Goal: Task Accomplishment & Management: Use online tool/utility

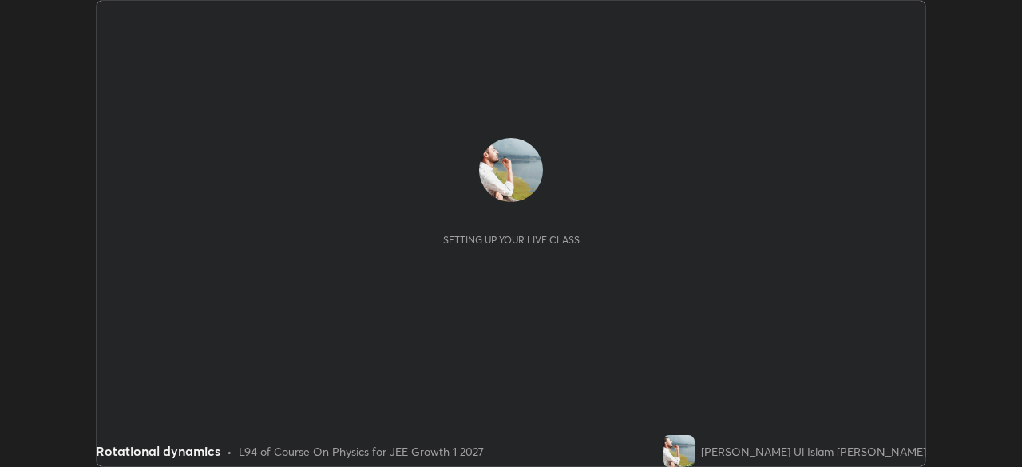
scroll to position [467, 1022]
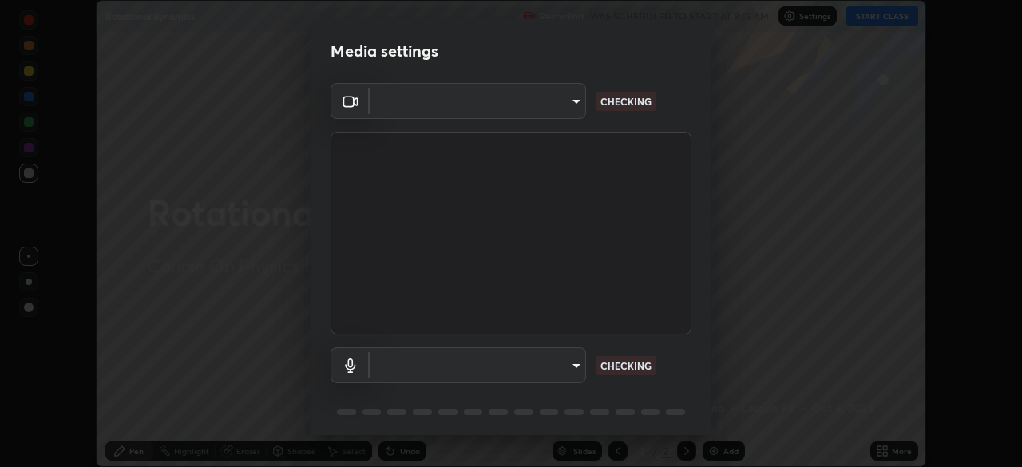
type input "9233a0e0a263b929919b735b0f084d3bf96293af2dbdf5f4a7f48b79dee29d39"
type input "communications"
click at [679, 387] on div "Communications - Microphone (POROSVOC) (1d6b:a4a7) communications CHECKING" at bounding box center [511, 388] width 361 height 106
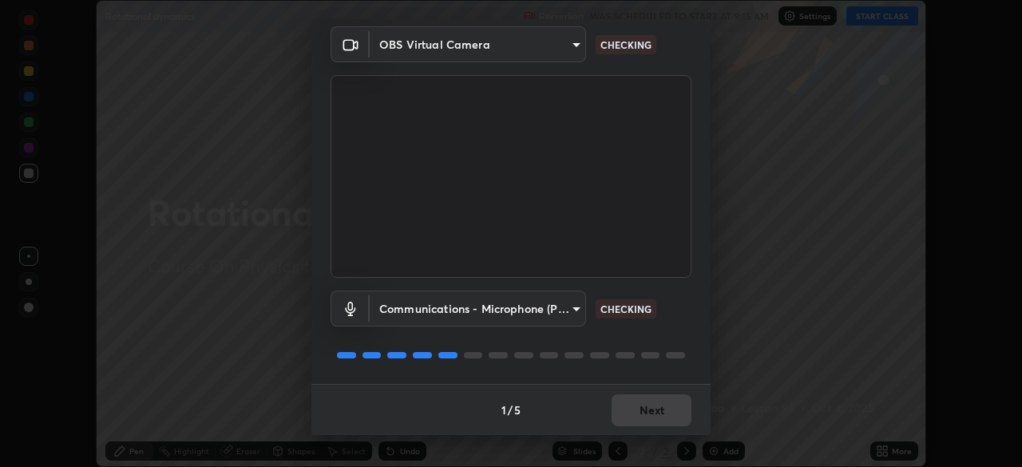
click at [675, 383] on div "Communications - Microphone (POROSVOC) (1d6b:a4a7) communications CHECKING" at bounding box center [511, 331] width 361 height 106
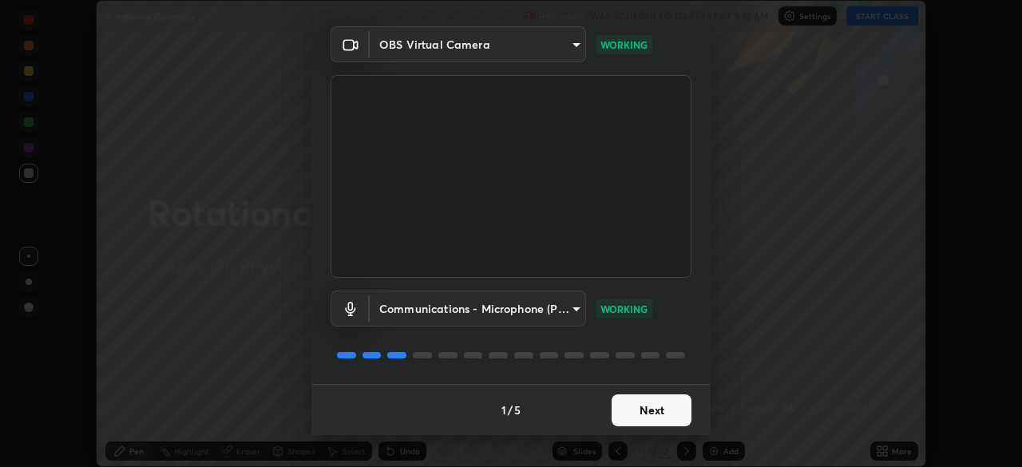
click at [651, 411] on button "Next" at bounding box center [652, 411] width 80 height 32
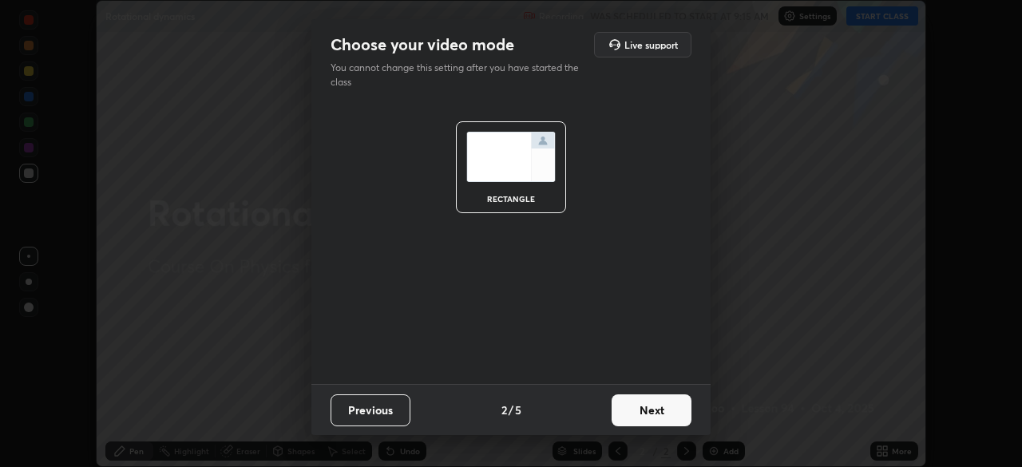
click at [654, 409] on button "Next" at bounding box center [652, 411] width 80 height 32
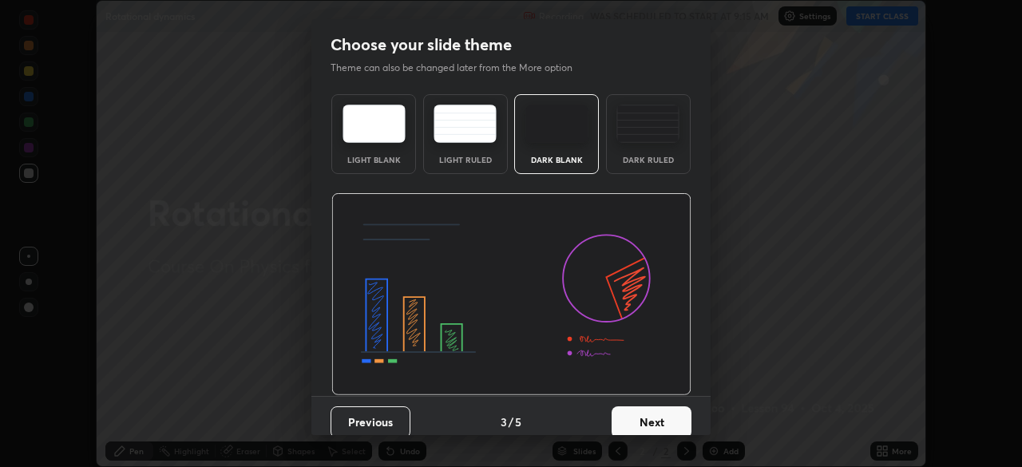
click at [660, 415] on button "Next" at bounding box center [652, 423] width 80 height 32
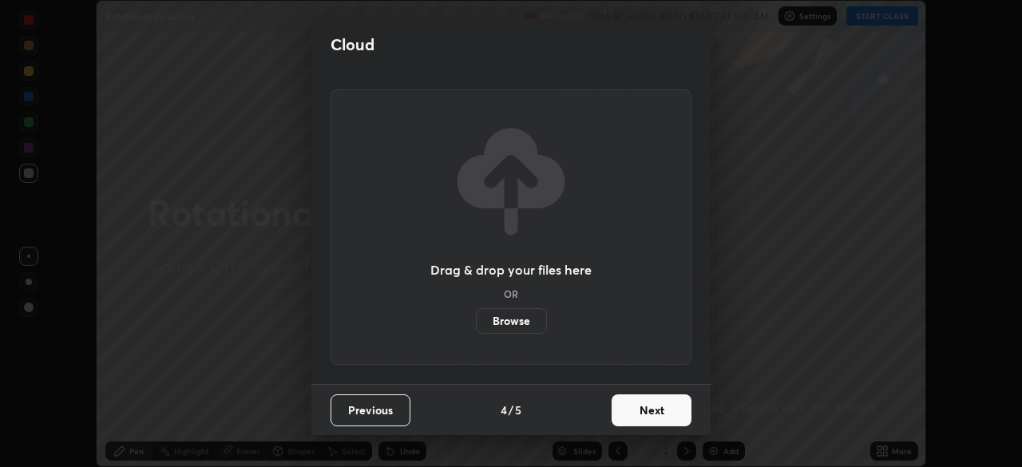
click at [663, 408] on button "Next" at bounding box center [652, 411] width 80 height 32
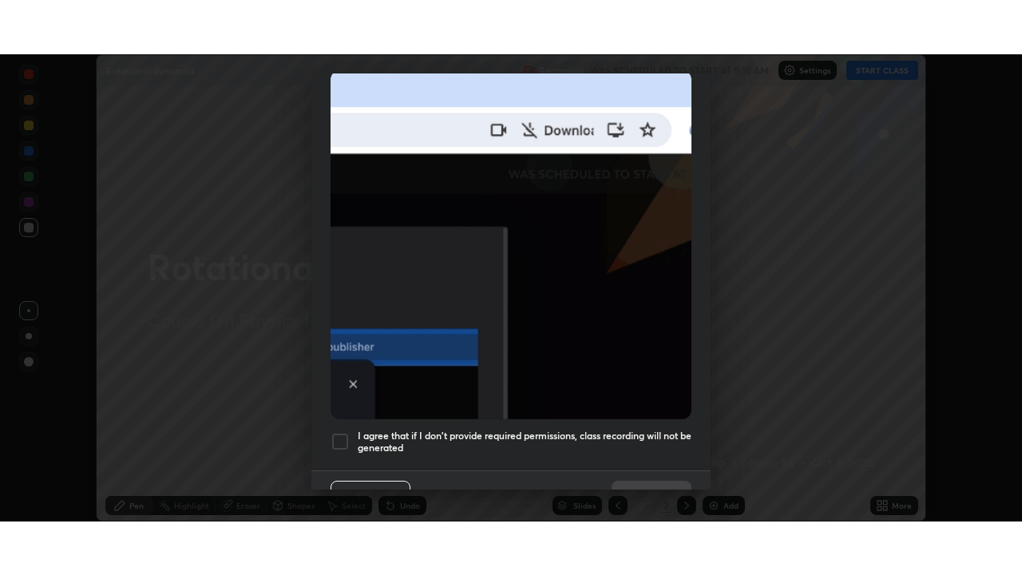
scroll to position [369, 0]
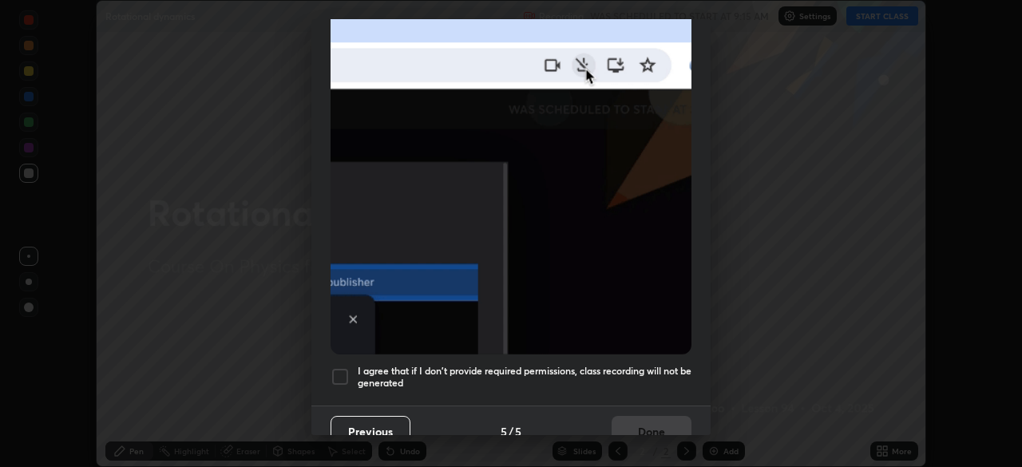
click at [643, 365] on h5 "I agree that if I don't provide required permissions, class recording will not …" at bounding box center [525, 377] width 334 height 25
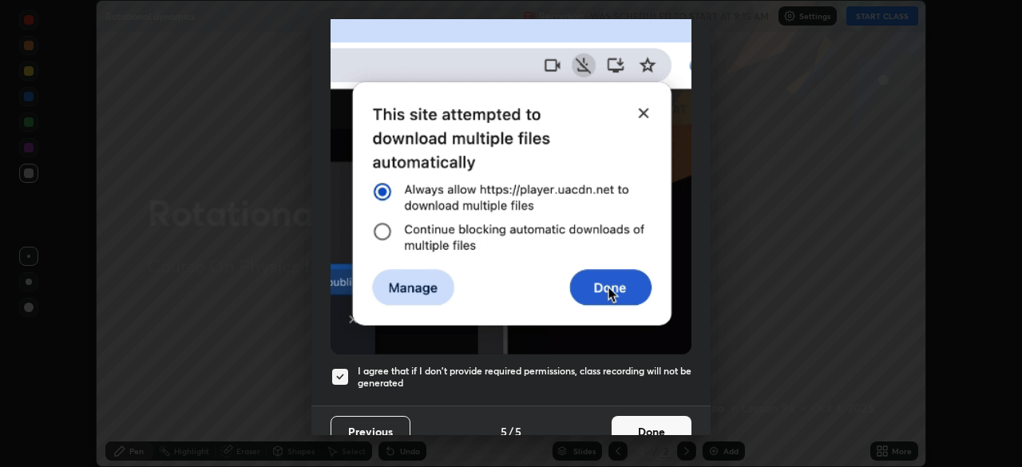
click at [660, 419] on button "Done" at bounding box center [652, 432] width 80 height 32
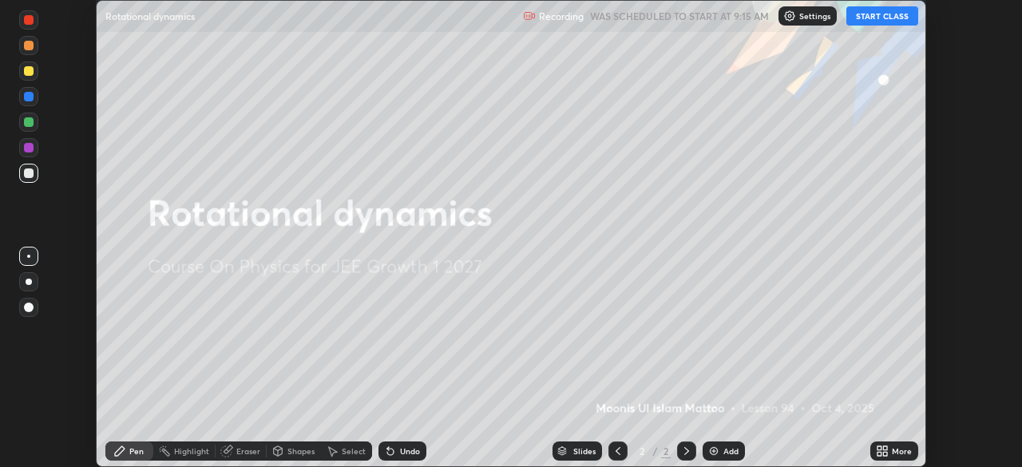
click at [726, 451] on div "Add" at bounding box center [731, 451] width 15 height 8
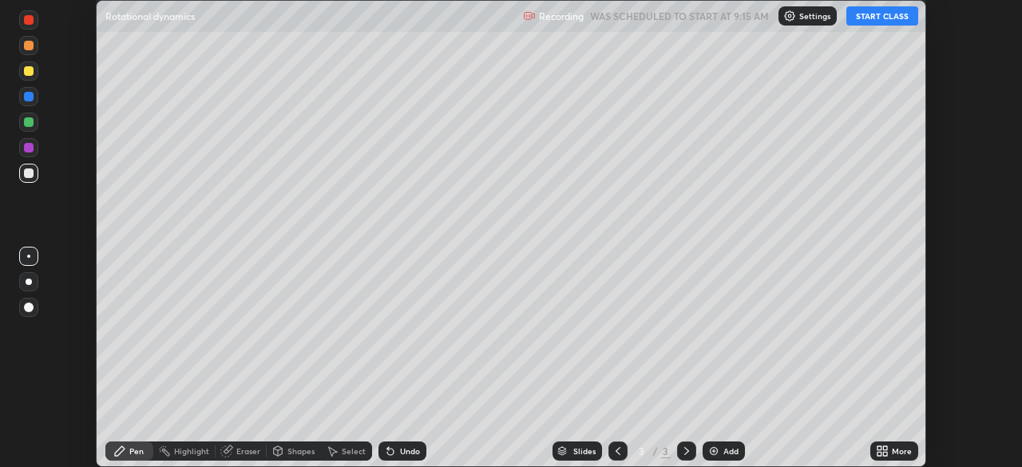
click at [896, 454] on div "More" at bounding box center [902, 451] width 20 height 8
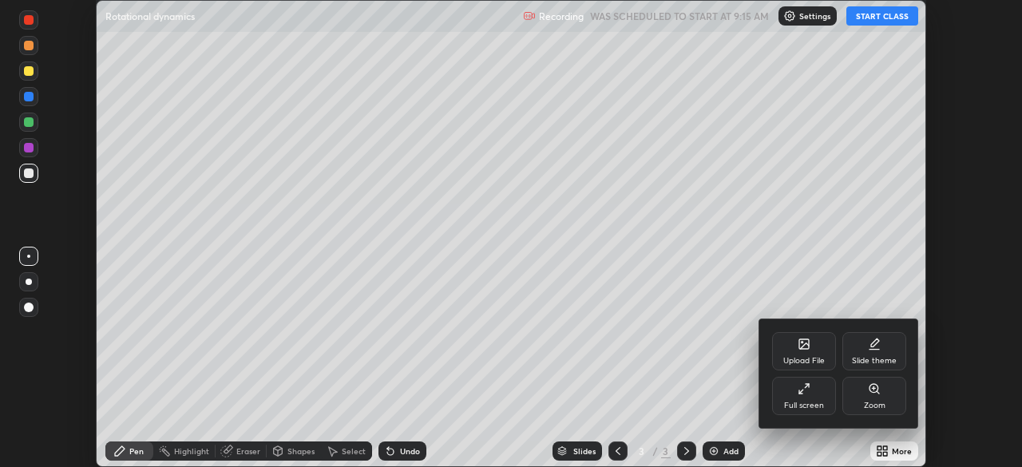
click at [817, 403] on div "Full screen" at bounding box center [804, 406] width 40 height 8
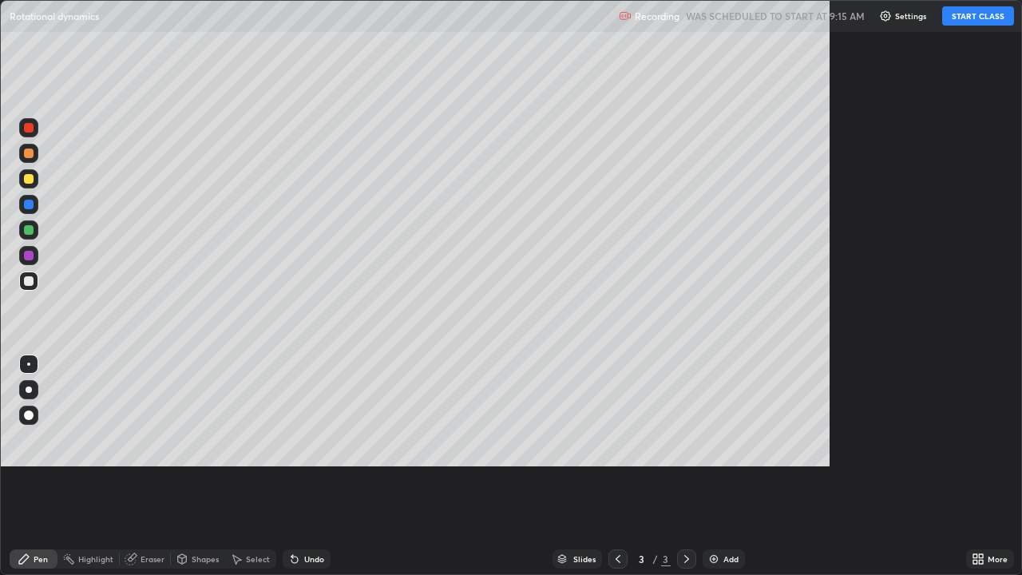
scroll to position [575, 1022]
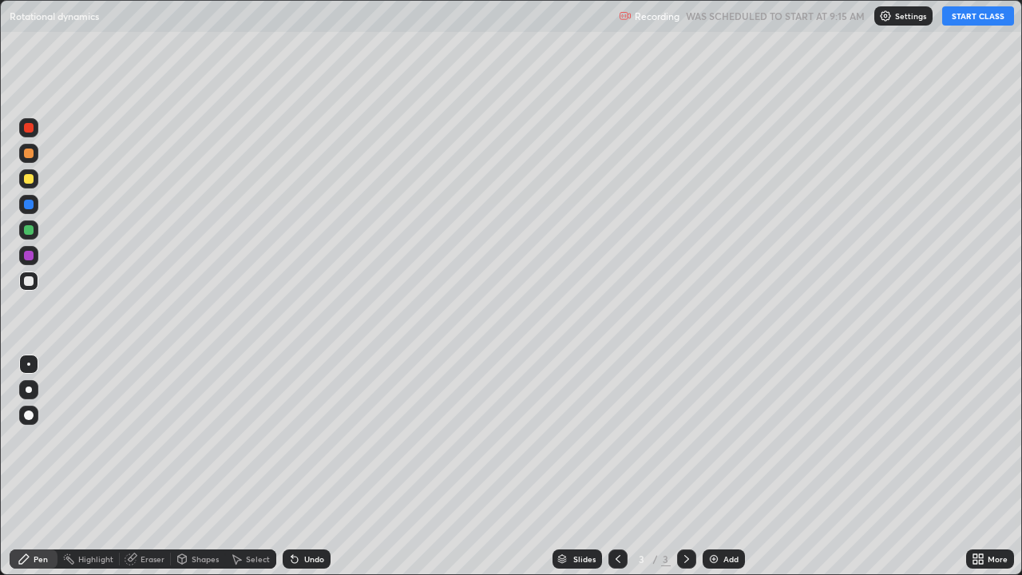
click at [975, 13] on button "START CLASS" at bounding box center [979, 15] width 72 height 19
click at [42, 467] on div "Pen" at bounding box center [41, 559] width 14 height 8
click at [30, 256] on div at bounding box center [29, 256] width 10 height 10
click at [27, 180] on div at bounding box center [29, 179] width 10 height 10
click at [29, 231] on div at bounding box center [29, 230] width 10 height 10
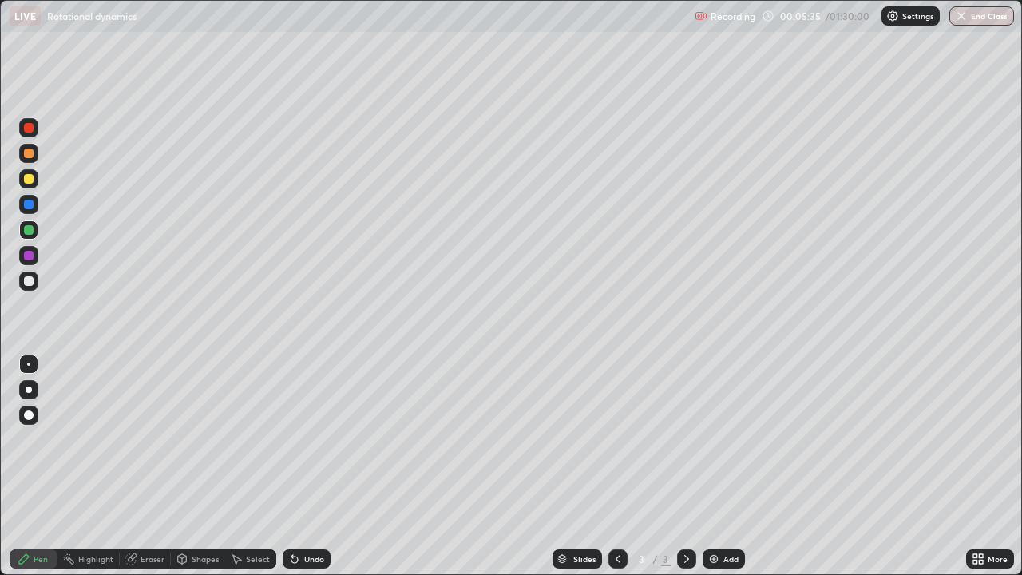
click at [30, 204] on div at bounding box center [29, 205] width 10 height 10
click at [30, 258] on div at bounding box center [29, 256] width 10 height 10
click at [712, 467] on img at bounding box center [714, 559] width 13 height 13
click at [29, 229] on div at bounding box center [29, 230] width 10 height 10
click at [26, 254] on div at bounding box center [29, 256] width 10 height 10
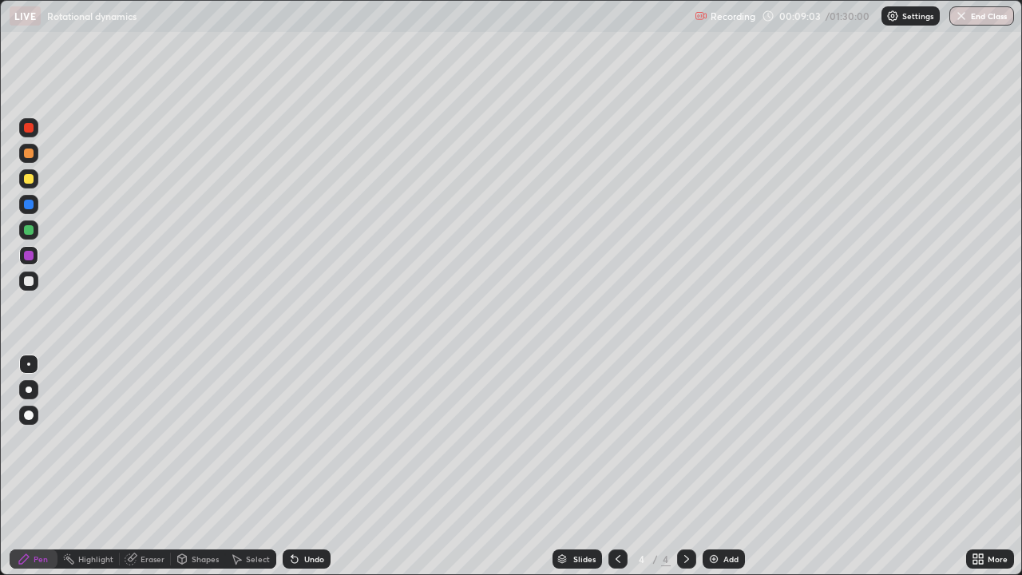
click at [33, 231] on div at bounding box center [29, 230] width 10 height 10
click at [27, 206] on div at bounding box center [29, 205] width 10 height 10
click at [30, 155] on div at bounding box center [29, 154] width 10 height 10
click at [31, 281] on div at bounding box center [29, 281] width 10 height 10
click at [22, 258] on div at bounding box center [28, 255] width 19 height 19
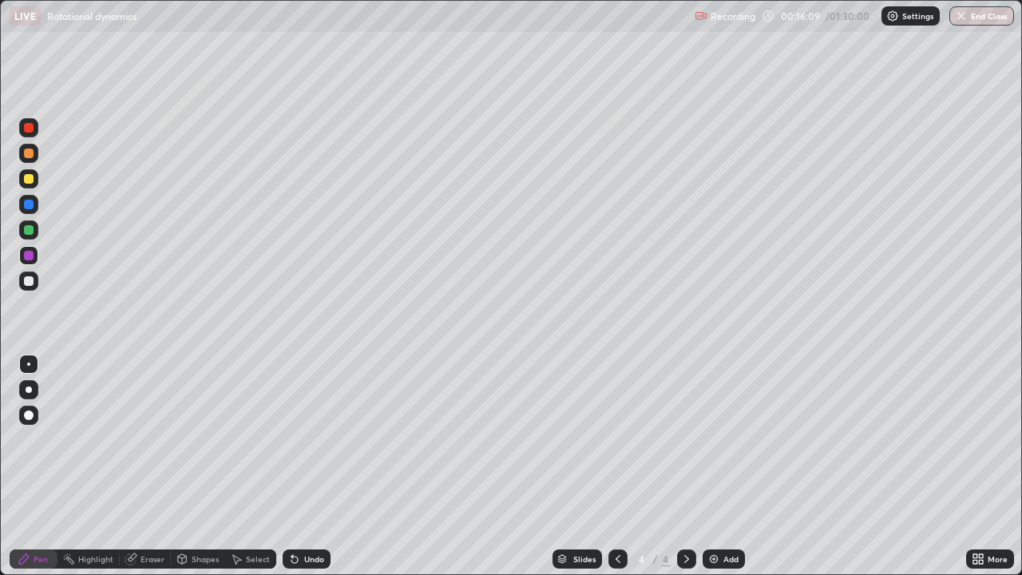
click at [30, 232] on div at bounding box center [29, 230] width 10 height 10
click at [30, 207] on div at bounding box center [29, 205] width 10 height 10
click at [682, 467] on icon at bounding box center [687, 559] width 13 height 13
click at [616, 467] on icon at bounding box center [618, 559] width 5 height 8
click at [685, 467] on icon at bounding box center [687, 559] width 13 height 13
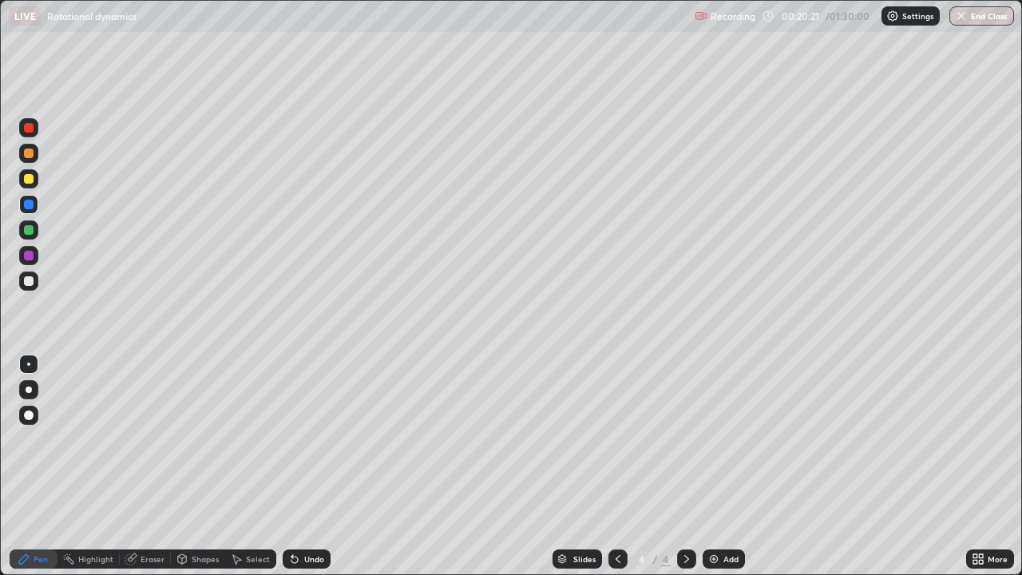
click at [145, 467] on div "Eraser" at bounding box center [145, 559] width 51 height 19
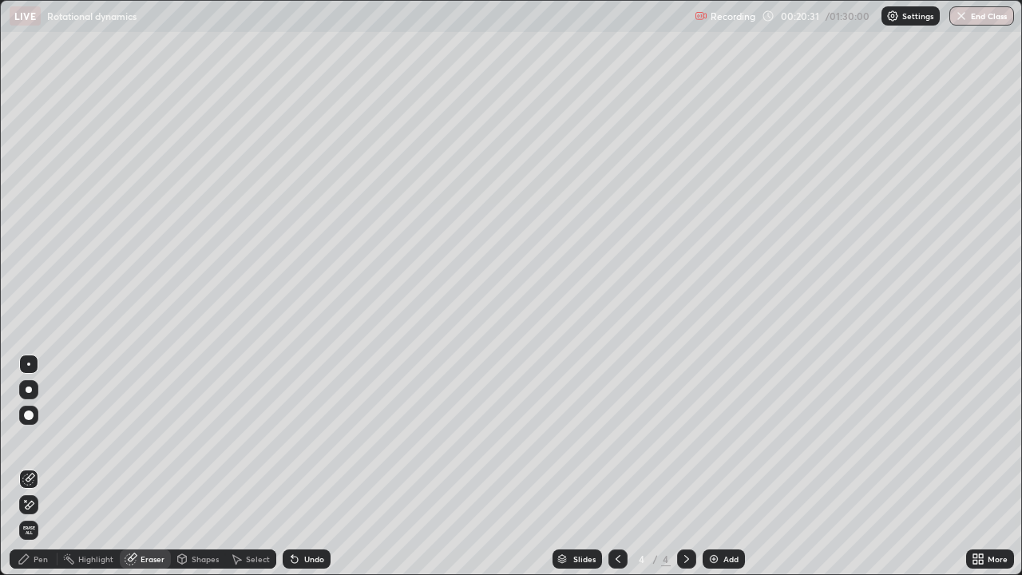
click at [42, 467] on div "Pen" at bounding box center [41, 559] width 14 height 8
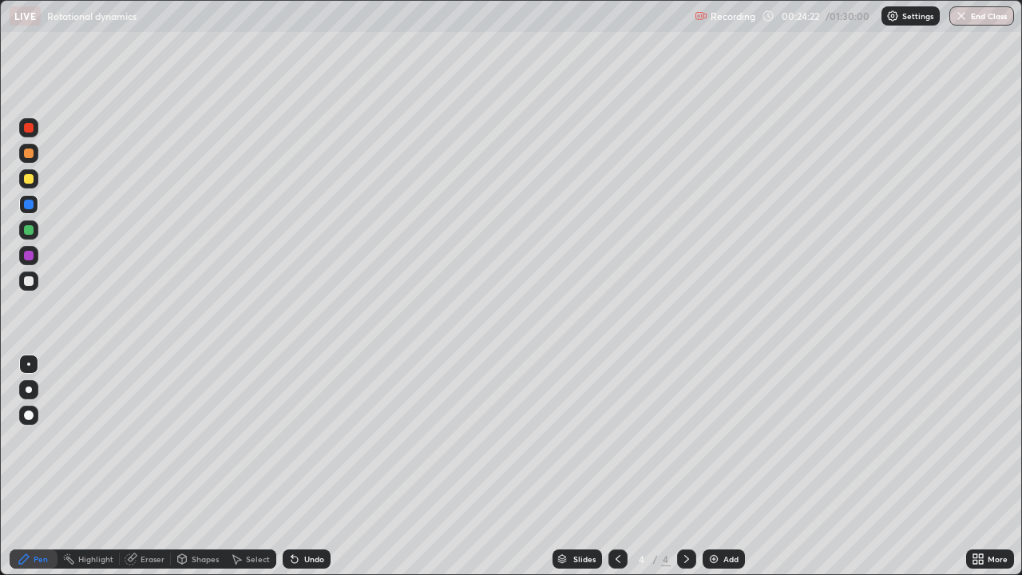
click at [705, 467] on div "Add" at bounding box center [724, 559] width 42 height 19
click at [610, 467] on div at bounding box center [618, 559] width 19 height 19
click at [685, 467] on icon at bounding box center [687, 559] width 13 height 13
click at [616, 467] on icon at bounding box center [618, 559] width 13 height 13
click at [687, 467] on icon at bounding box center [687, 559] width 13 height 13
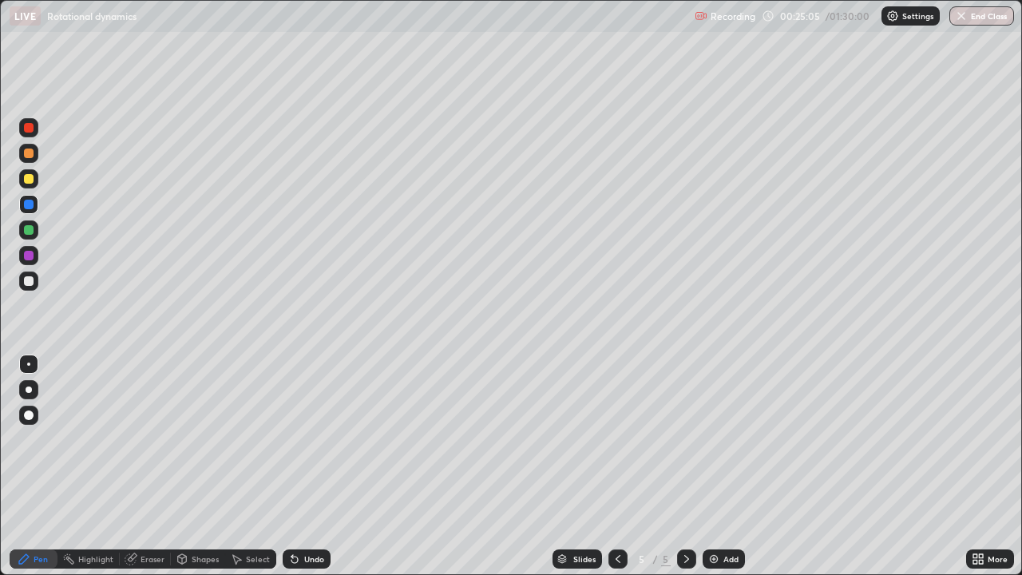
click at [29, 181] on div at bounding box center [29, 179] width 10 height 10
click at [27, 232] on div at bounding box center [29, 230] width 10 height 10
click at [31, 205] on div at bounding box center [29, 205] width 10 height 10
click at [28, 131] on div at bounding box center [29, 128] width 10 height 10
click at [27, 155] on div at bounding box center [29, 154] width 10 height 10
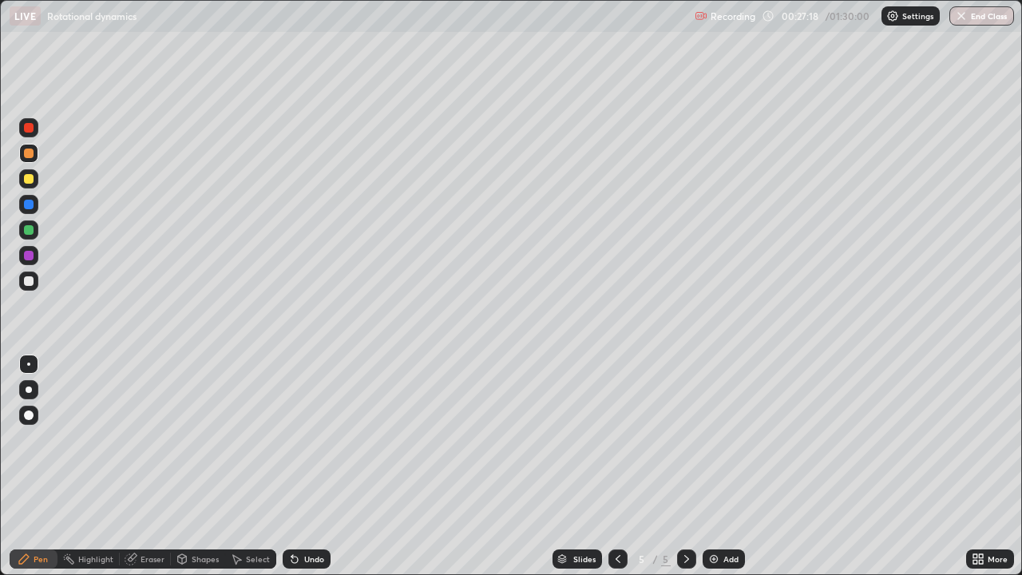
click at [720, 467] on div "Add" at bounding box center [724, 559] width 42 height 19
click at [29, 230] on div at bounding box center [29, 230] width 10 height 10
click at [27, 272] on div at bounding box center [28, 281] width 19 height 19
click at [28, 252] on div at bounding box center [29, 256] width 10 height 10
click at [617, 467] on icon at bounding box center [618, 559] width 13 height 13
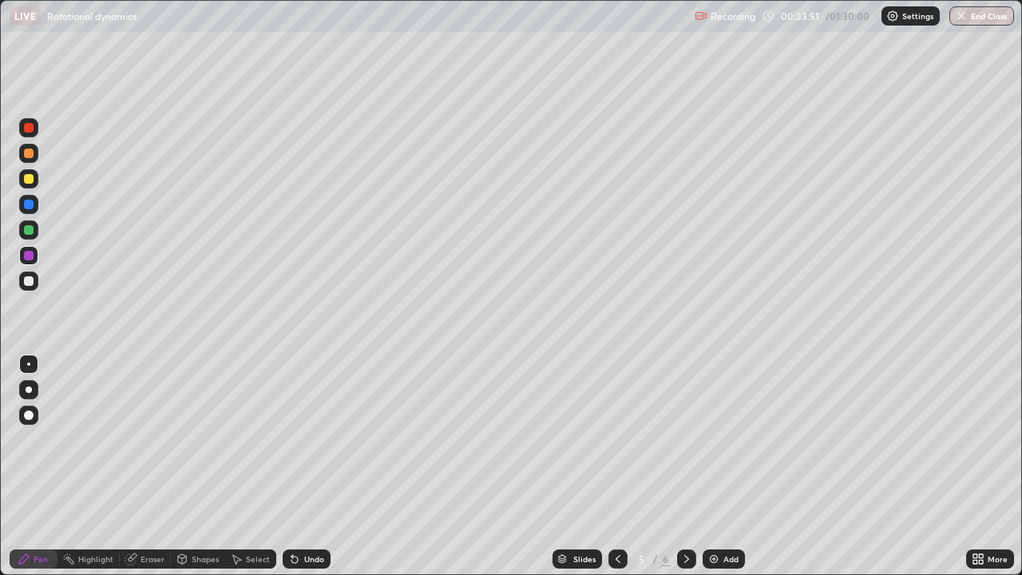
click at [617, 467] on icon at bounding box center [618, 559] width 13 height 13
click at [685, 467] on icon at bounding box center [687, 559] width 13 height 13
click at [29, 126] on div at bounding box center [29, 128] width 10 height 10
click at [720, 467] on div "Add" at bounding box center [724, 559] width 42 height 19
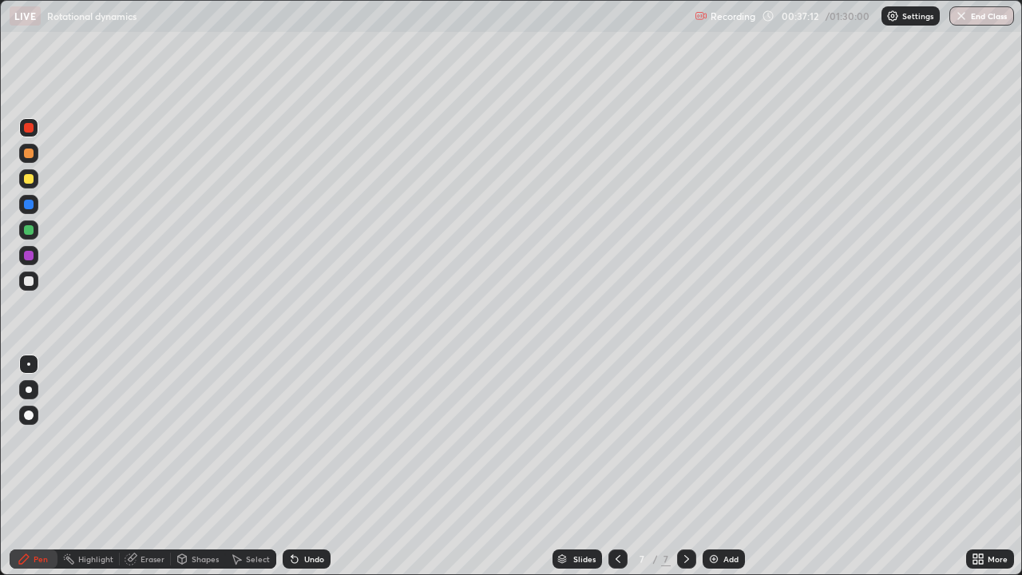
click at [32, 129] on div at bounding box center [29, 128] width 10 height 10
click at [31, 206] on div at bounding box center [29, 205] width 10 height 10
click at [29, 232] on div at bounding box center [29, 230] width 10 height 10
click at [30, 255] on div at bounding box center [29, 256] width 10 height 10
click at [719, 467] on div "Add" at bounding box center [724, 559] width 42 height 19
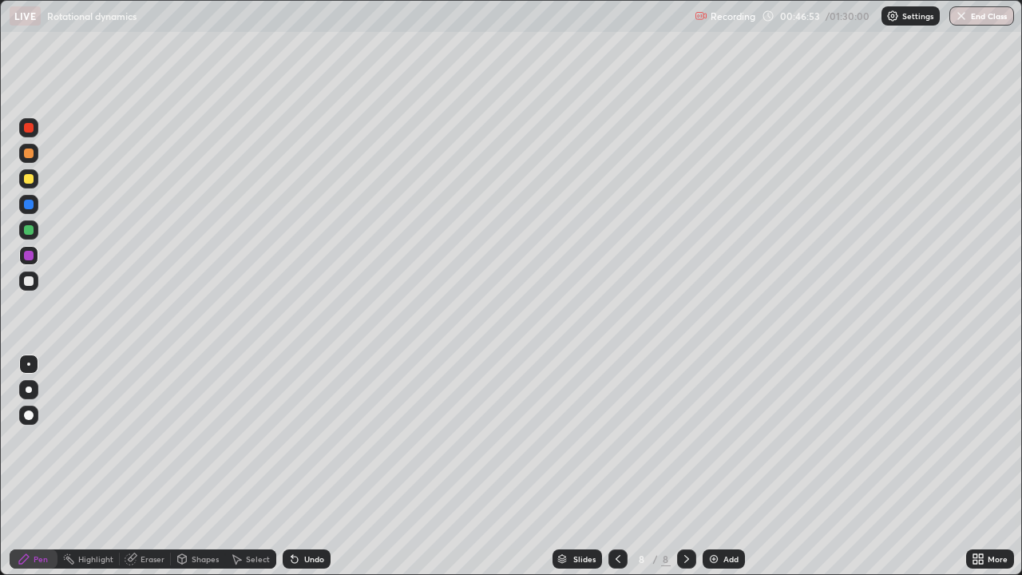
click at [37, 205] on div at bounding box center [28, 204] width 19 height 19
click at [30, 208] on div at bounding box center [29, 205] width 10 height 10
click at [717, 467] on img at bounding box center [714, 559] width 13 height 13
click at [33, 153] on div at bounding box center [29, 154] width 10 height 10
click at [30, 256] on div at bounding box center [29, 256] width 10 height 10
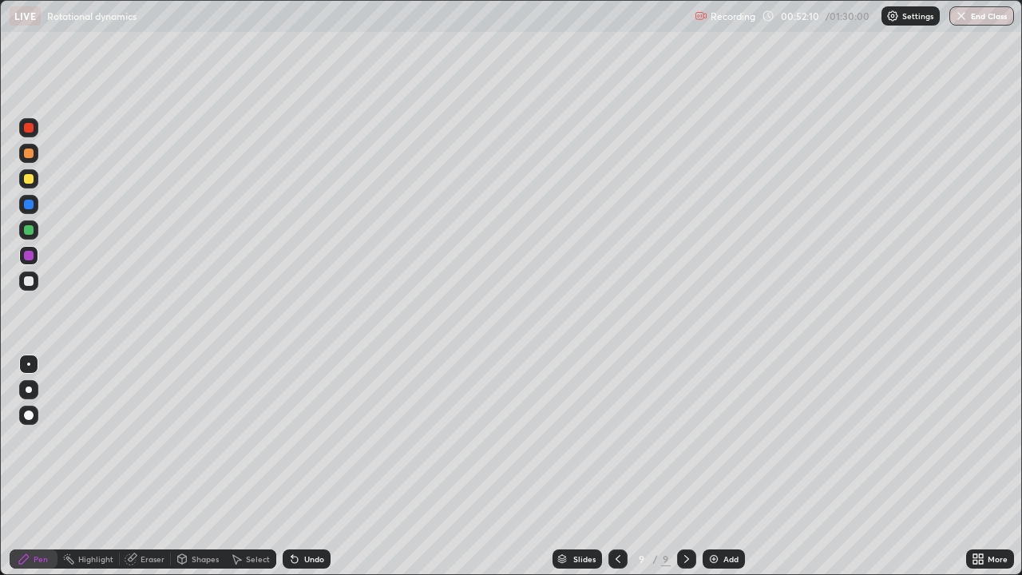
click at [30, 281] on div at bounding box center [29, 281] width 10 height 10
click at [28, 257] on div at bounding box center [29, 256] width 10 height 10
click at [30, 229] on div at bounding box center [29, 230] width 10 height 10
click at [33, 179] on div at bounding box center [29, 179] width 10 height 10
click at [31, 204] on div at bounding box center [29, 205] width 10 height 10
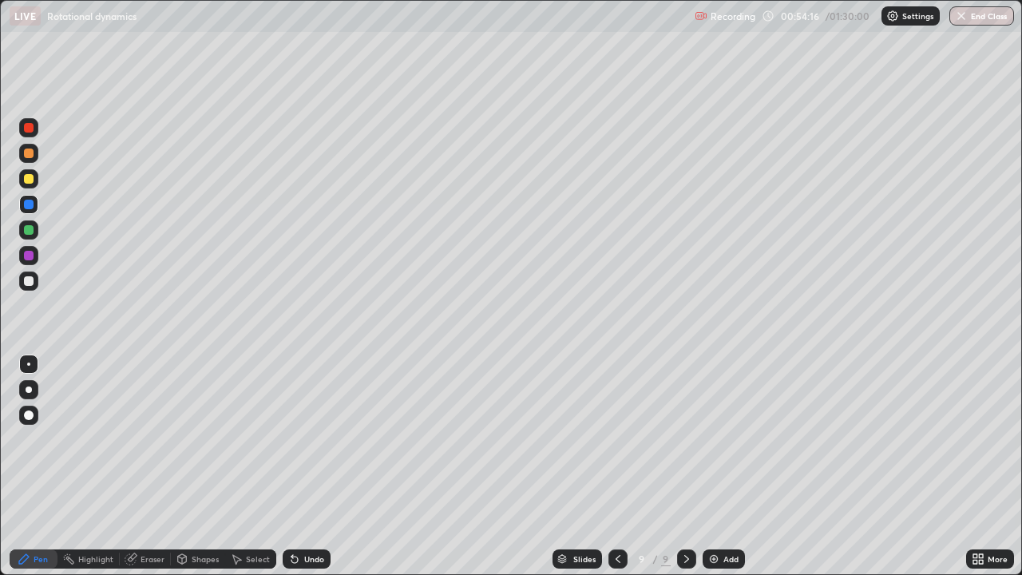
click at [30, 226] on div at bounding box center [29, 230] width 10 height 10
click at [33, 180] on div at bounding box center [29, 179] width 10 height 10
click at [30, 256] on div at bounding box center [29, 256] width 10 height 10
click at [721, 467] on div "Add" at bounding box center [724, 559] width 42 height 19
click at [25, 208] on div at bounding box center [29, 205] width 10 height 10
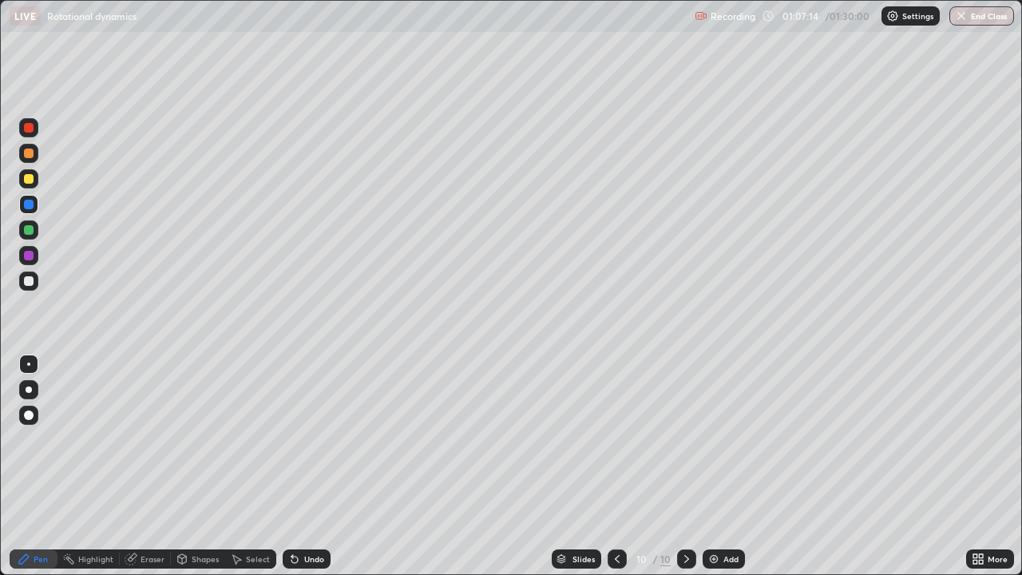
click at [30, 231] on div at bounding box center [29, 230] width 10 height 10
click at [141, 467] on div "Eraser" at bounding box center [145, 559] width 51 height 19
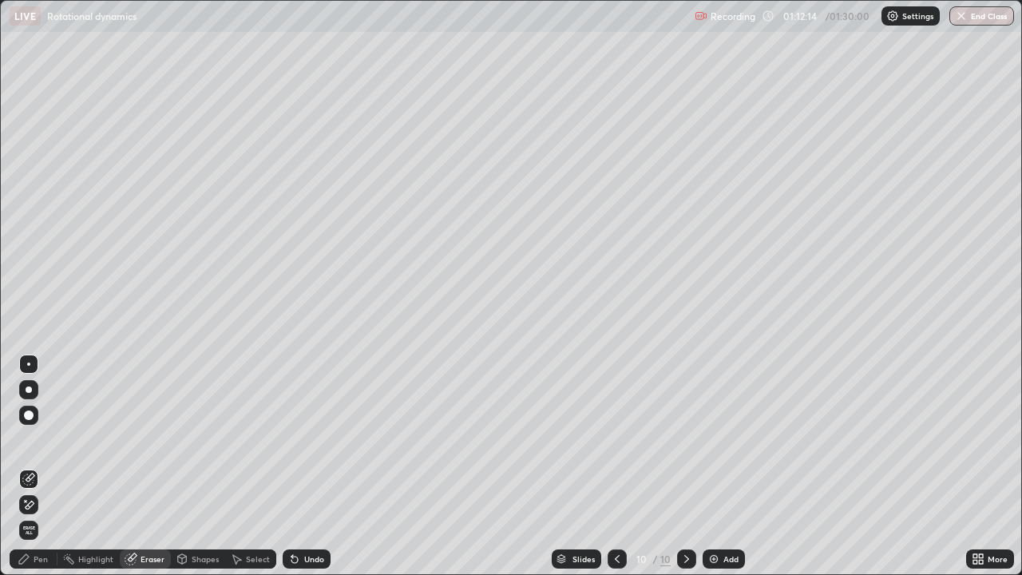
click at [27, 467] on icon at bounding box center [24, 559] width 10 height 10
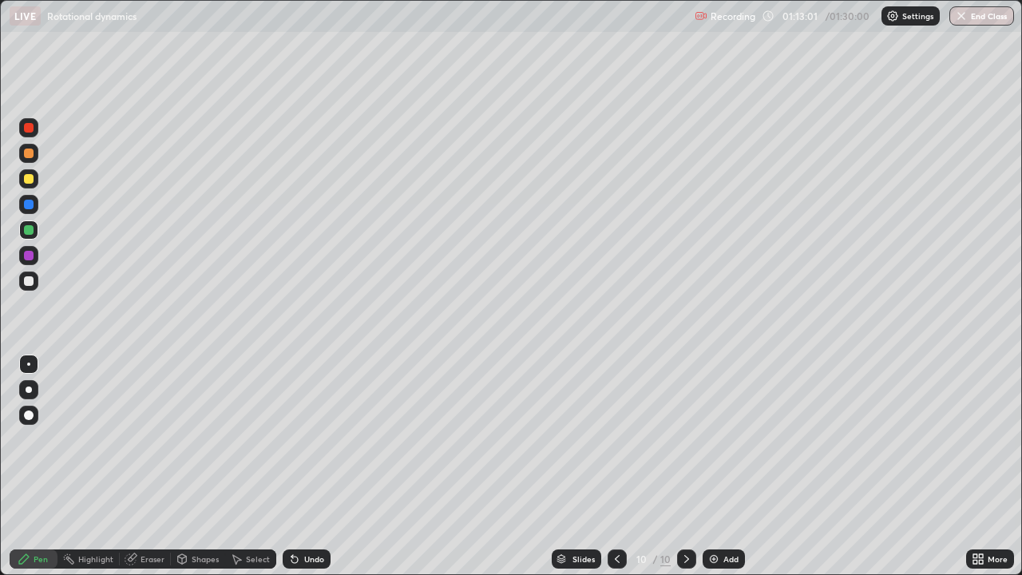
click at [30, 208] on div at bounding box center [29, 205] width 10 height 10
click at [612, 467] on div at bounding box center [617, 559] width 19 height 19
click at [609, 467] on div at bounding box center [617, 559] width 19 height 19
click at [618, 467] on icon at bounding box center [617, 559] width 13 height 13
click at [616, 467] on icon at bounding box center [617, 559] width 13 height 13
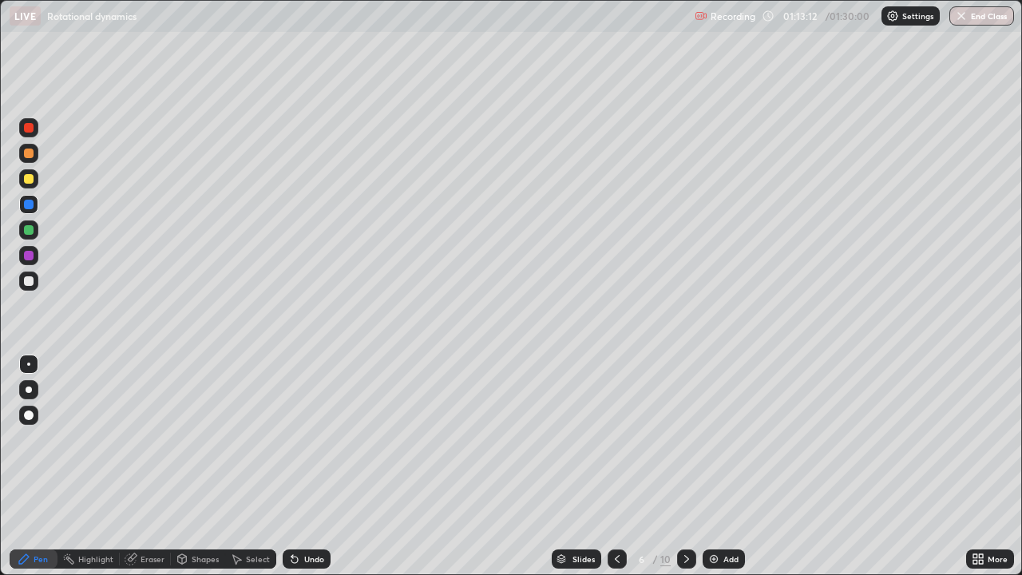
click at [685, 467] on icon at bounding box center [687, 559] width 13 height 13
click at [682, 467] on div at bounding box center [686, 559] width 19 height 19
click at [29, 180] on div at bounding box center [29, 179] width 10 height 10
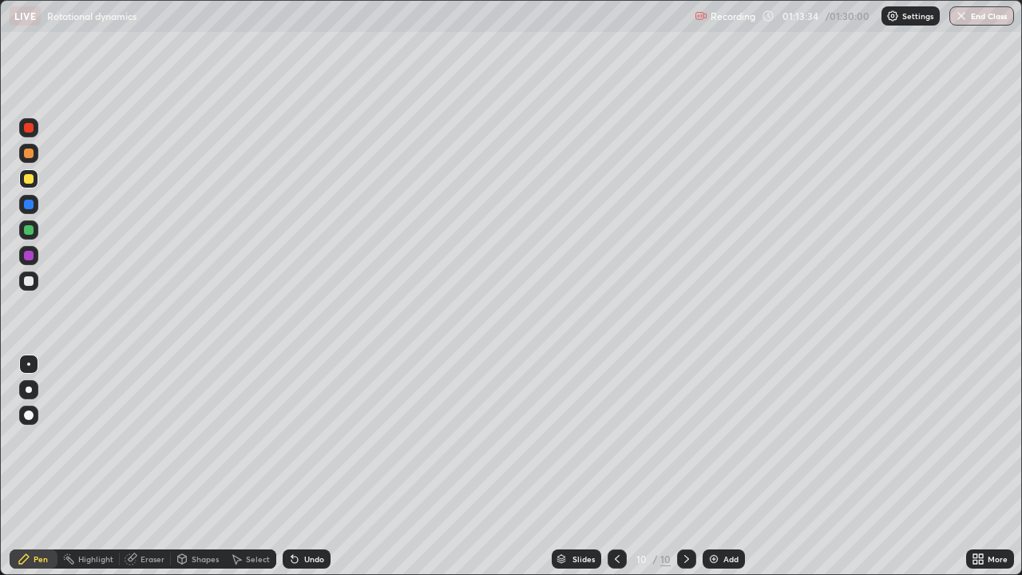
click at [30, 154] on div at bounding box center [29, 154] width 10 height 10
click at [30, 232] on div at bounding box center [29, 230] width 10 height 10
click at [29, 280] on div at bounding box center [29, 281] width 10 height 10
click at [30, 129] on div at bounding box center [29, 128] width 10 height 10
click at [30, 179] on div at bounding box center [29, 179] width 10 height 10
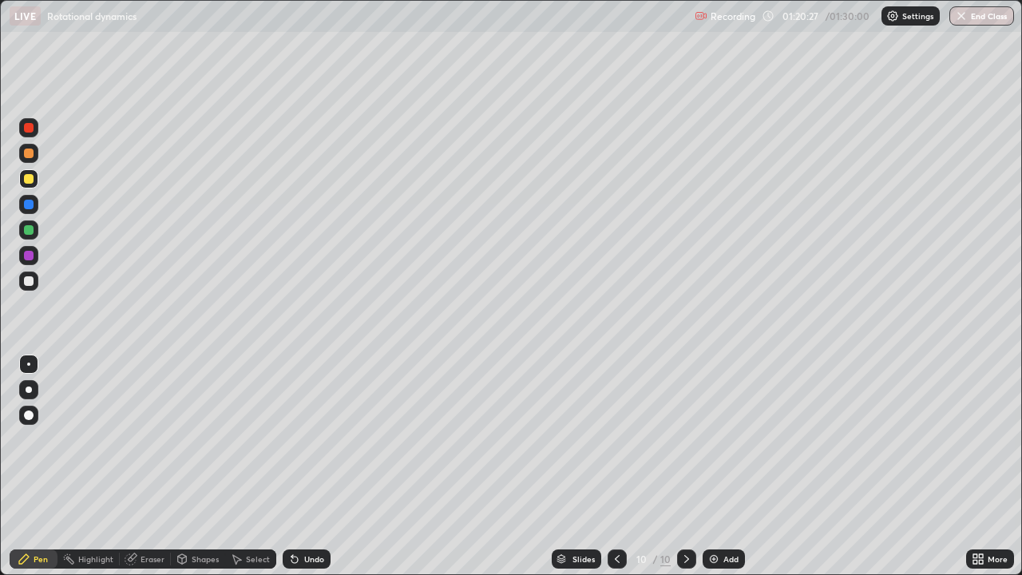
click at [721, 467] on div "Add" at bounding box center [724, 559] width 42 height 19
click at [617, 467] on icon at bounding box center [618, 559] width 13 height 13
click at [685, 467] on icon at bounding box center [687, 559] width 13 height 13
click at [618, 467] on icon at bounding box center [618, 559] width 13 height 13
click at [689, 467] on icon at bounding box center [687, 559] width 13 height 13
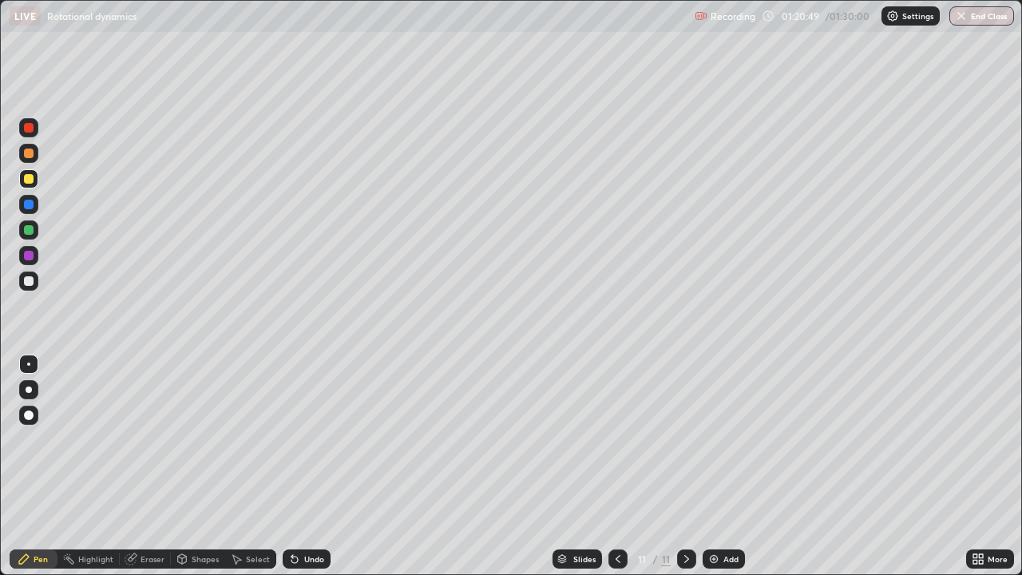
click at [154, 467] on div "Eraser" at bounding box center [153, 559] width 24 height 8
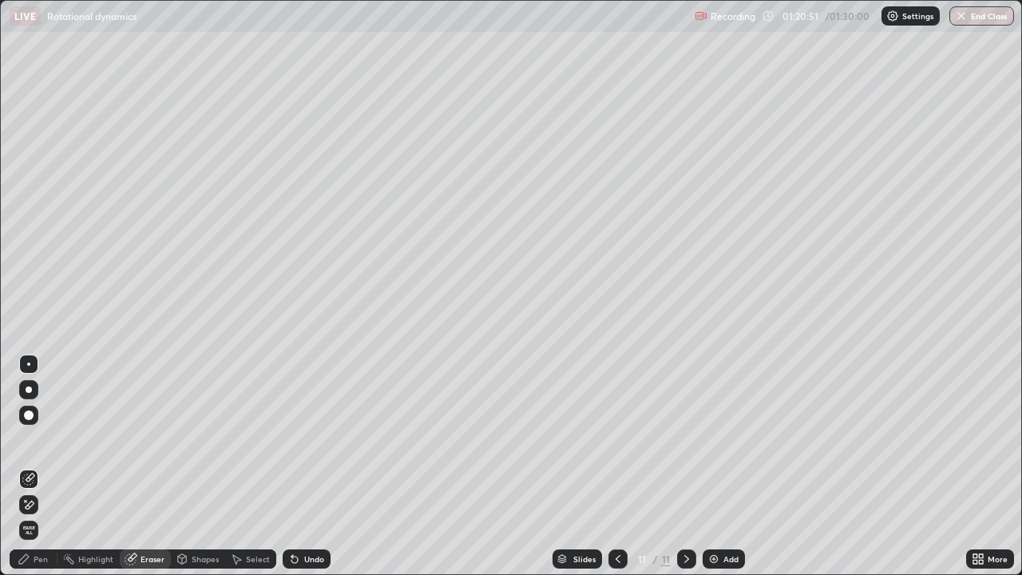
click at [40, 467] on div "Pen" at bounding box center [41, 559] width 14 height 8
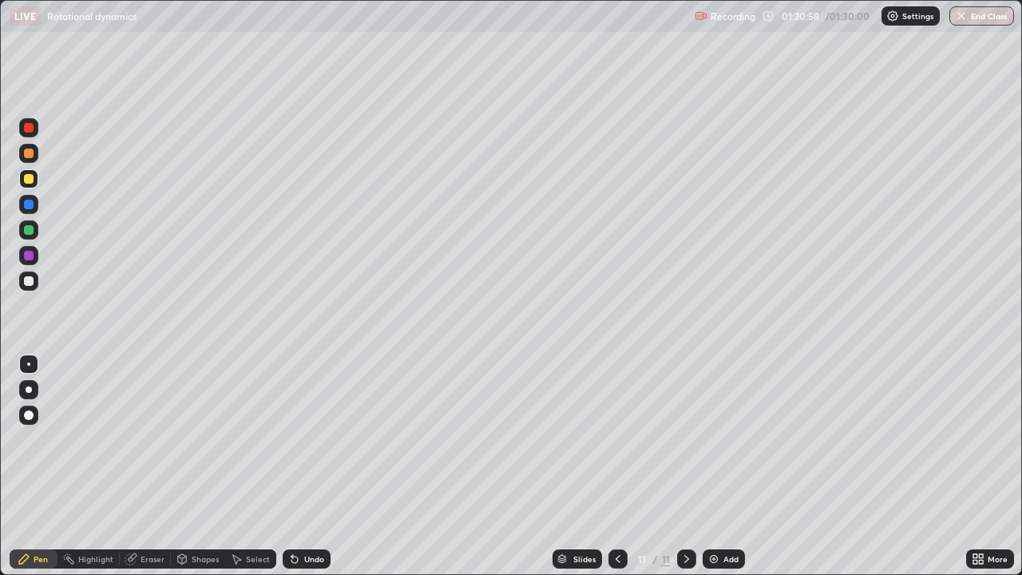
click at [618, 467] on icon at bounding box center [618, 559] width 13 height 13
click at [683, 467] on icon at bounding box center [687, 559] width 13 height 13
click at [617, 467] on icon at bounding box center [618, 559] width 5 height 8
click at [685, 467] on icon at bounding box center [687, 559] width 5 height 8
click at [625, 467] on div at bounding box center [618, 559] width 19 height 19
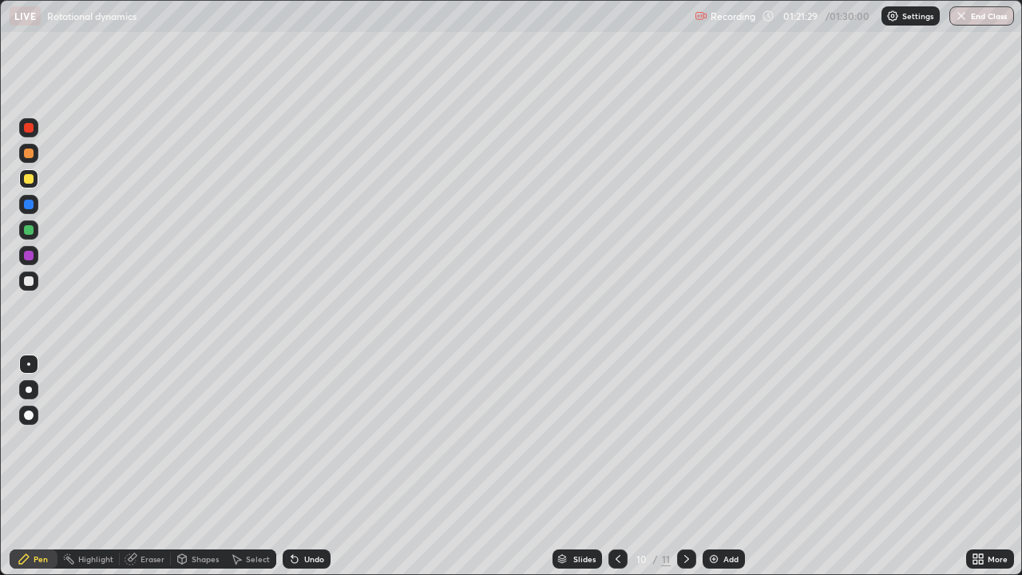
click at [685, 467] on icon at bounding box center [687, 559] width 13 height 13
click at [622, 467] on icon at bounding box center [618, 559] width 13 height 13
click at [685, 467] on icon at bounding box center [687, 559] width 13 height 13
click at [30, 284] on div at bounding box center [29, 281] width 10 height 10
click at [311, 467] on div "Undo" at bounding box center [314, 559] width 20 height 8
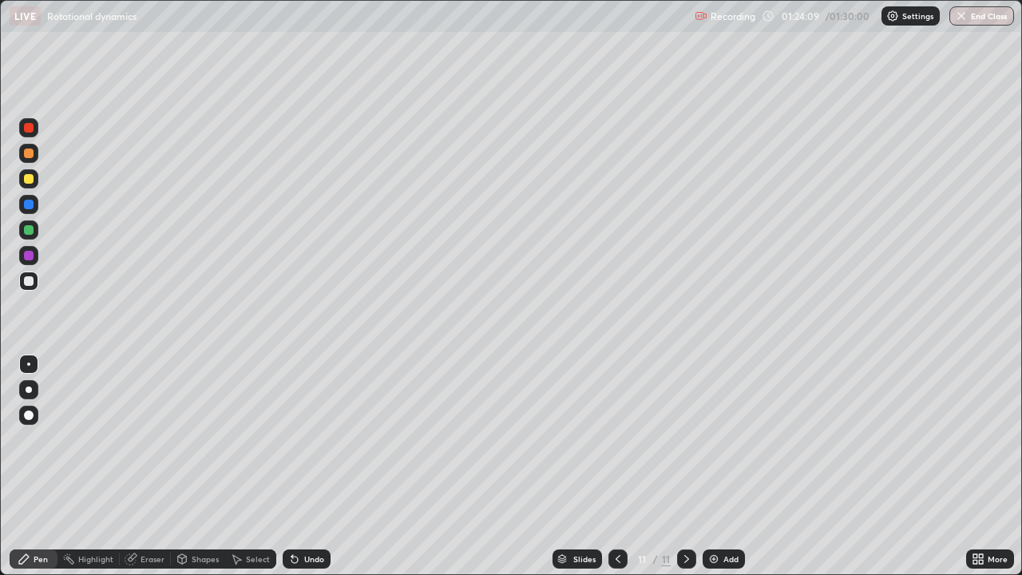
click at [316, 467] on div "Undo" at bounding box center [314, 559] width 20 height 8
click at [313, 467] on div "Undo" at bounding box center [314, 559] width 20 height 8
click at [312, 467] on div "Undo" at bounding box center [314, 559] width 20 height 8
click at [316, 467] on div "Undo" at bounding box center [314, 559] width 20 height 8
click at [149, 467] on div "Eraser" at bounding box center [153, 559] width 24 height 8
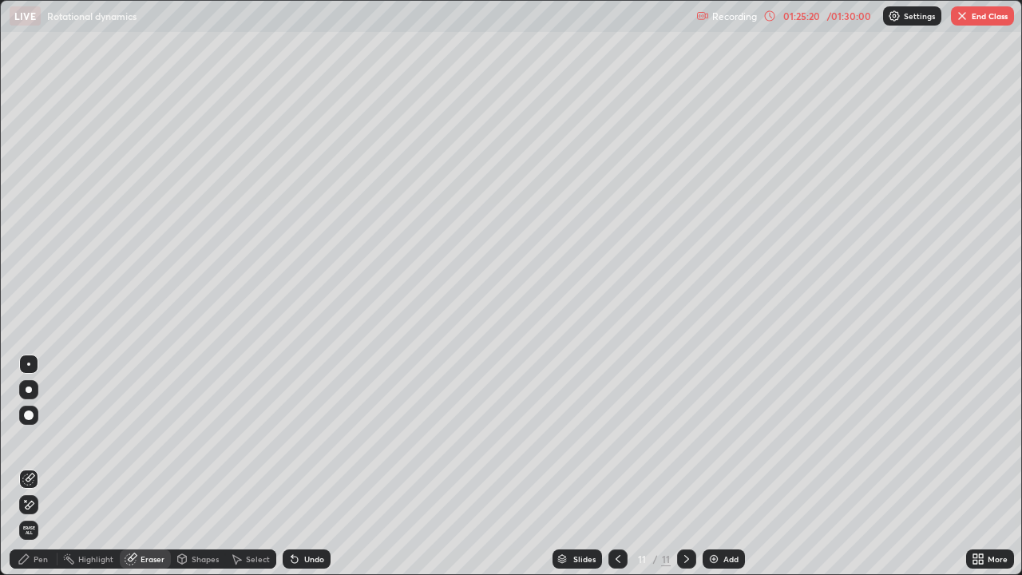
click at [39, 467] on div "Pen" at bounding box center [41, 559] width 14 height 8
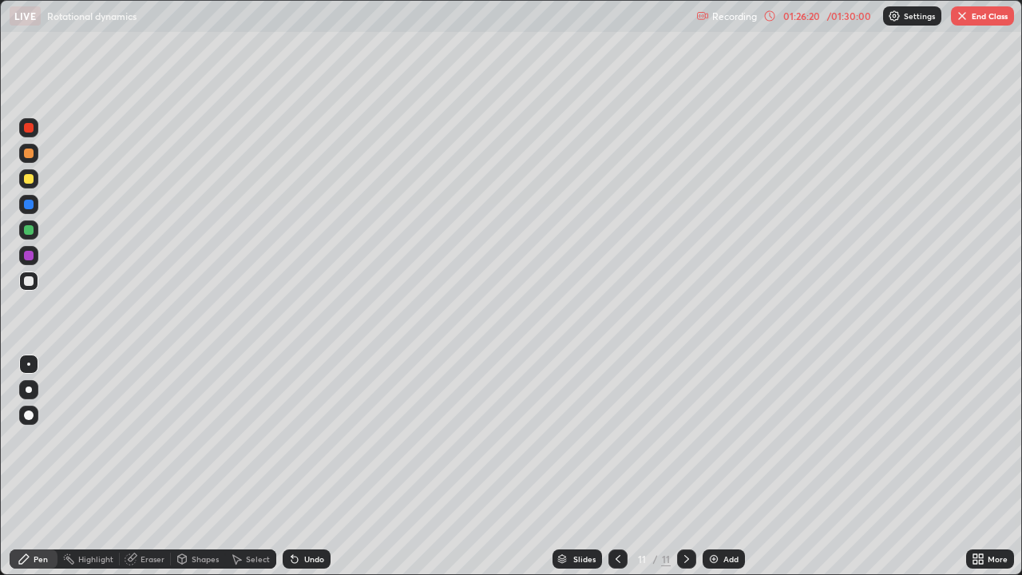
click at [616, 467] on icon at bounding box center [618, 559] width 13 height 13
click at [677, 467] on div at bounding box center [686, 559] width 19 height 19
click at [717, 467] on img at bounding box center [714, 559] width 13 height 13
click at [30, 232] on div at bounding box center [29, 230] width 10 height 10
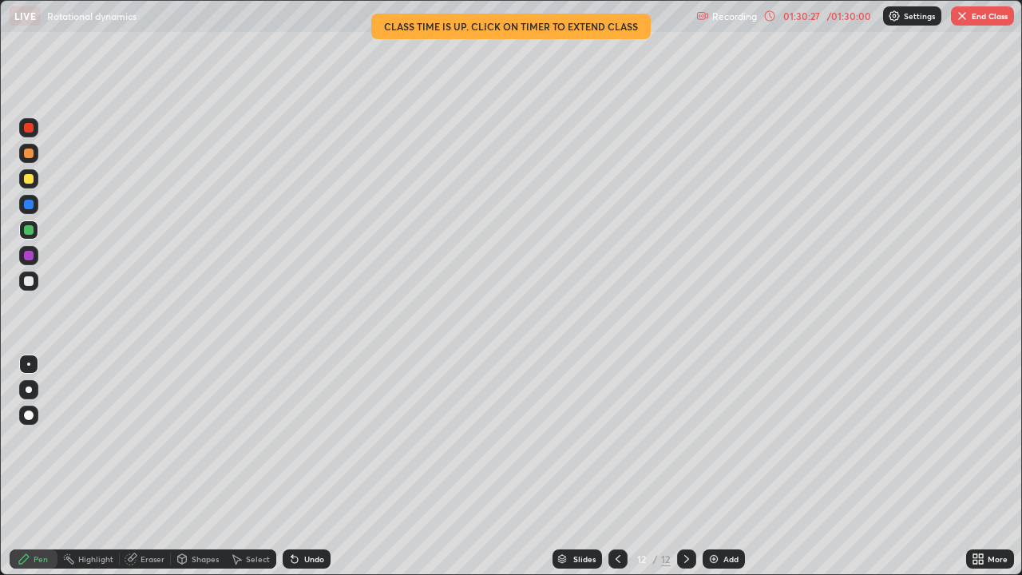
click at [617, 467] on icon at bounding box center [618, 559] width 13 height 13
click at [685, 467] on div at bounding box center [686, 559] width 19 height 19
click at [617, 467] on icon at bounding box center [618, 559] width 13 height 13
click at [612, 467] on icon at bounding box center [618, 559] width 13 height 13
click at [619, 467] on div at bounding box center [618, 559] width 19 height 19
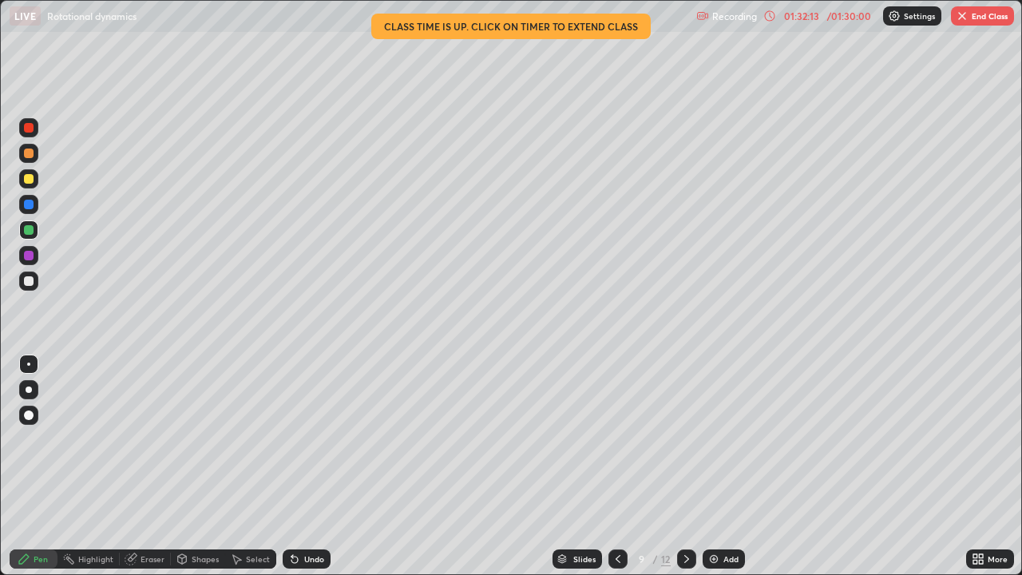
click at [620, 467] on div at bounding box center [618, 559] width 19 height 19
click at [612, 467] on icon at bounding box center [618, 559] width 13 height 13
click at [618, 467] on icon at bounding box center [618, 559] width 13 height 13
click at [685, 467] on icon at bounding box center [687, 559] width 13 height 13
click at [616, 467] on icon at bounding box center [618, 559] width 5 height 8
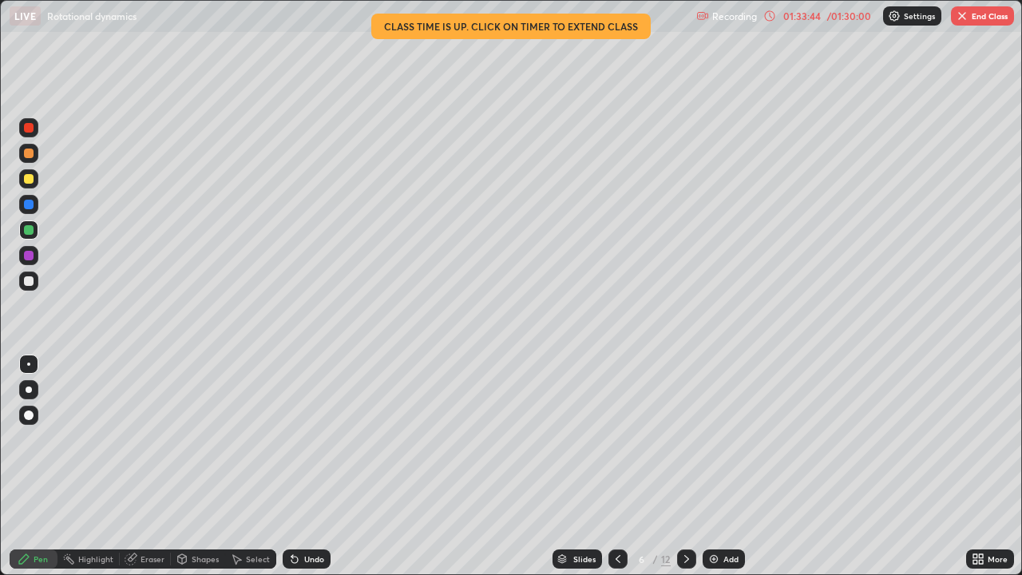
click at [617, 467] on icon at bounding box center [618, 559] width 13 height 13
click at [685, 467] on icon at bounding box center [687, 559] width 13 height 13
click at [683, 467] on div at bounding box center [686, 559] width 19 height 32
click at [975, 14] on button "End Class" at bounding box center [982, 15] width 63 height 19
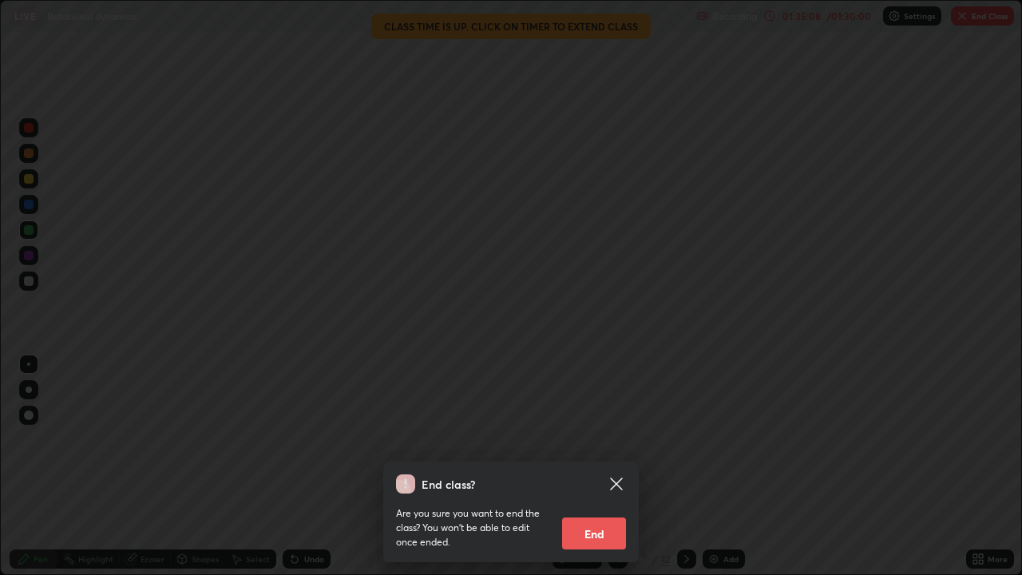
click at [605, 467] on button "End" at bounding box center [594, 534] width 64 height 32
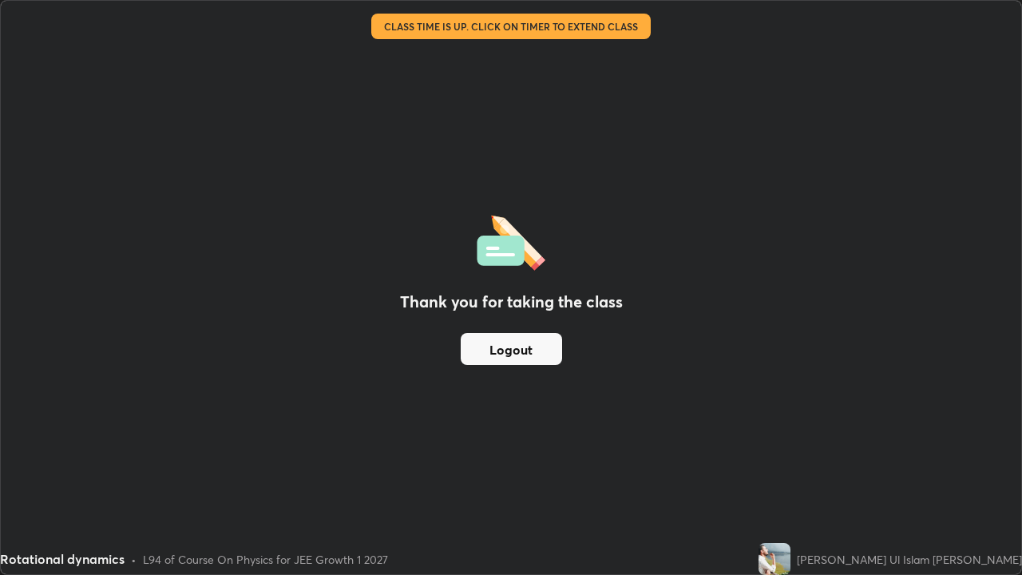
click at [526, 352] on button "Logout" at bounding box center [511, 349] width 101 height 32
click at [518, 343] on button "Logout" at bounding box center [511, 349] width 101 height 32
click at [518, 347] on button "Logout" at bounding box center [511, 349] width 101 height 32
click at [506, 356] on button "Logout" at bounding box center [511, 349] width 101 height 32
click at [510, 351] on button "Logout" at bounding box center [511, 349] width 101 height 32
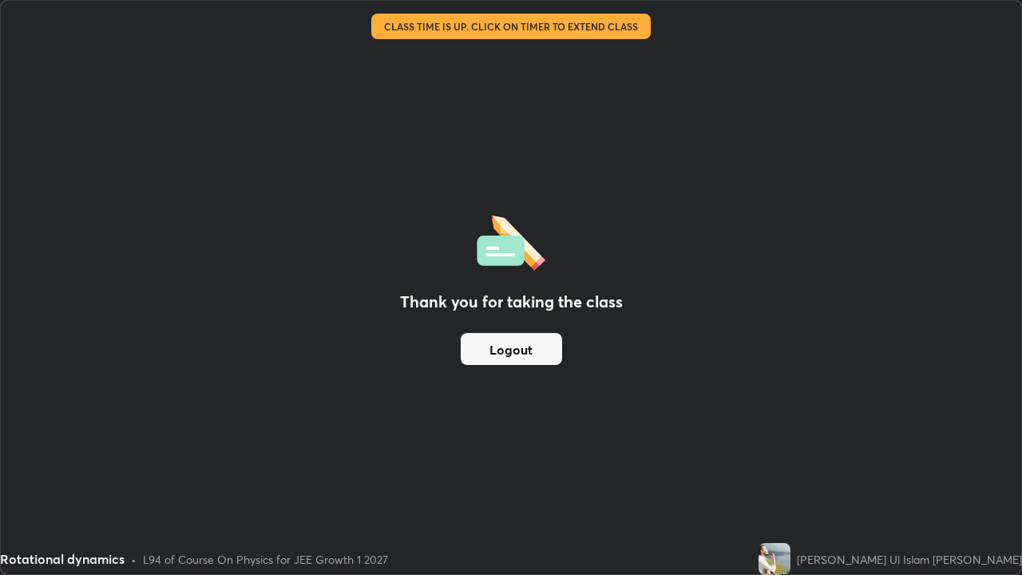
click at [510, 348] on button "Logout" at bounding box center [511, 349] width 101 height 32
click at [514, 352] on button "Logout" at bounding box center [511, 349] width 101 height 32
click at [570, 467] on div "Thank you for taking the class Logout" at bounding box center [511, 288] width 1021 height 574
